Goal: Information Seeking & Learning: Find specific fact

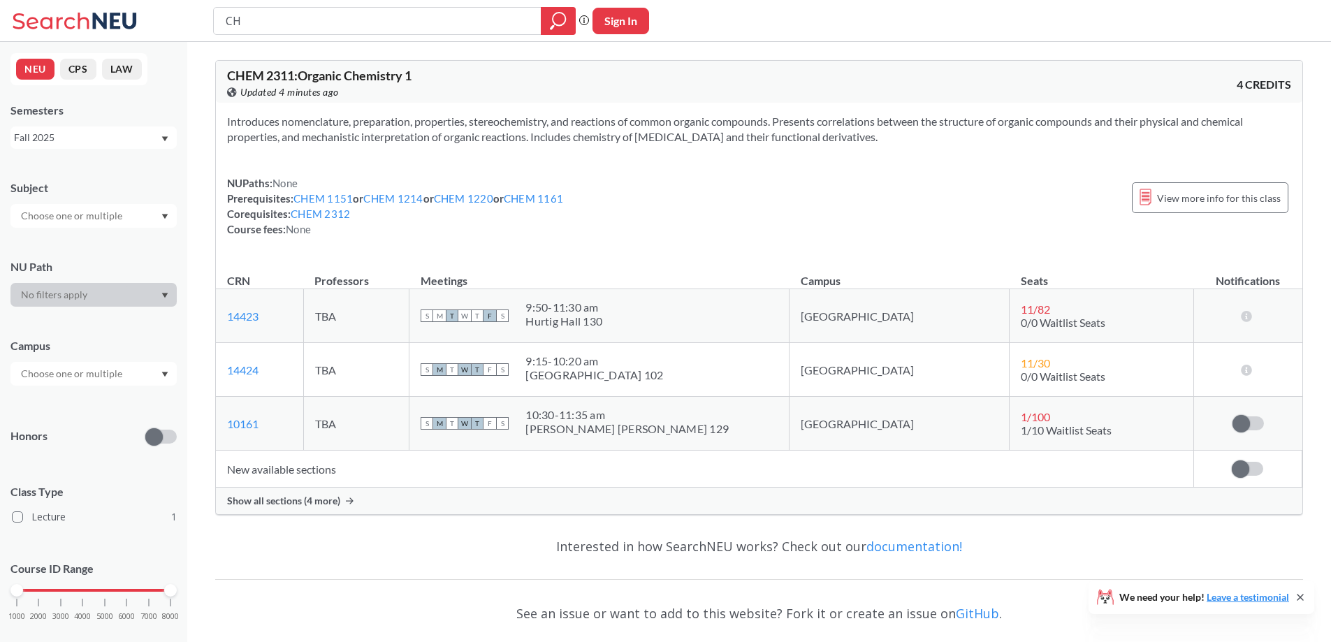
type input "C"
type input "BIOL2331"
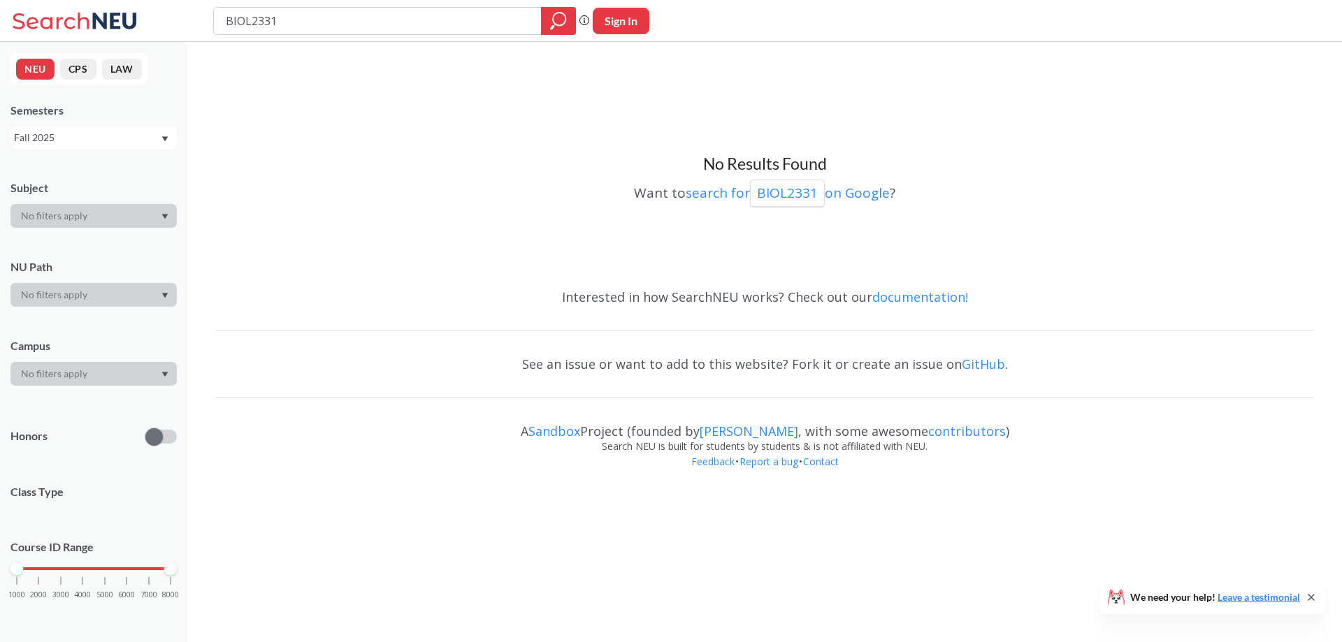
click at [293, 20] on input "BIOL2331" at bounding box center [377, 21] width 307 height 24
type input "BIOL2333"
type input "BIOL2"
